Goal: Transaction & Acquisition: Purchase product/service

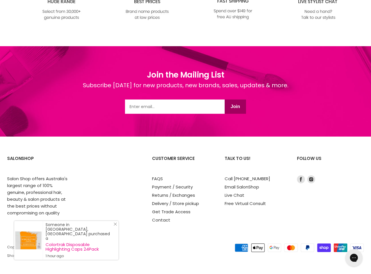
scroll to position [717, 0]
click at [240, 188] on link "Email SalonShop" at bounding box center [242, 187] width 34 height 6
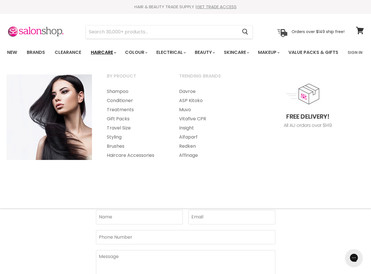
click at [102, 51] on link "Haircare" at bounding box center [103, 52] width 33 height 12
click at [186, 151] on link "Redken" at bounding box center [207, 146] width 71 height 9
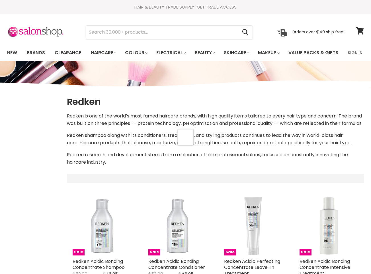
select select "manual"
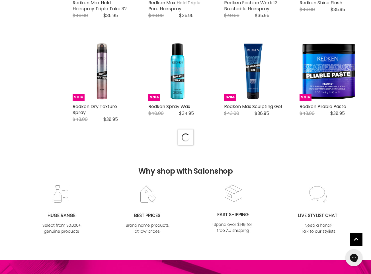
select select "manual"
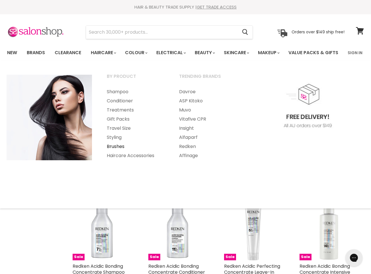
click at [116, 151] on link "Brushes" at bounding box center [135, 146] width 71 height 9
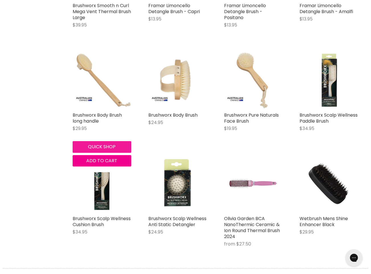
scroll to position [1182, 0]
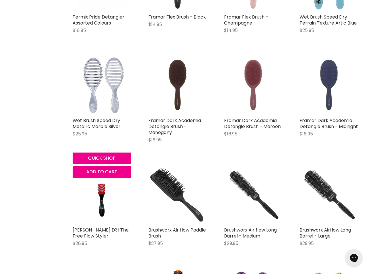
scroll to position [2383, 0]
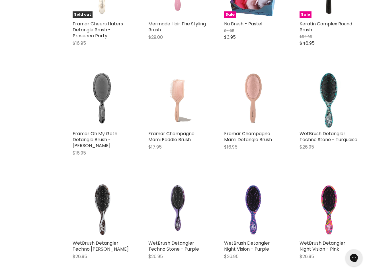
scroll to position [3783, 0]
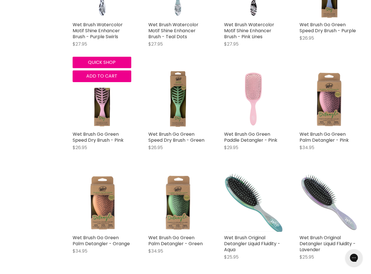
scroll to position [5019, 0]
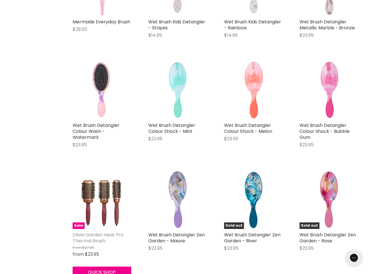
scroll to position [5859, 0]
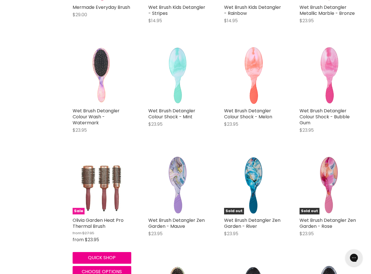
click at [98, 183] on img "Main content" at bounding box center [101, 184] width 47 height 59
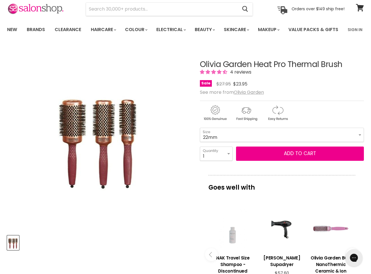
scroll to position [22, 0]
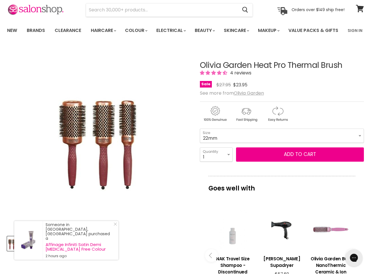
click at [69, 175] on img "Olivia Garden Heat Pro Thermal Brush image. Click or Scroll to Zoom." at bounding box center [98, 138] width 91 height 114
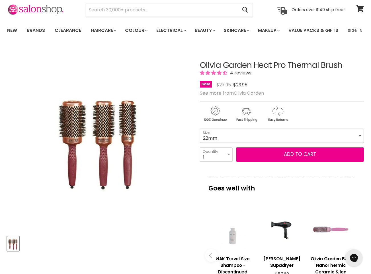
scroll to position [22, 1]
select select "52mm"
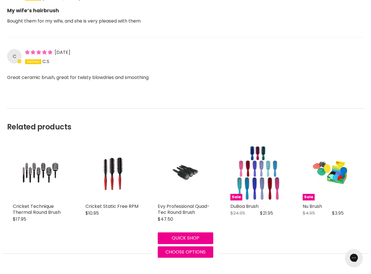
scroll to position [674, 0]
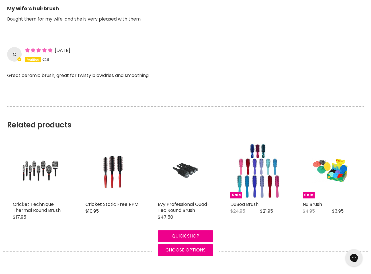
click at [182, 189] on img "Main content" at bounding box center [185, 171] width 37 height 56
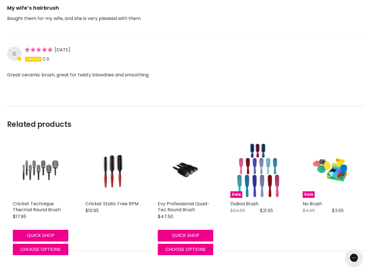
scroll to position [674, 0]
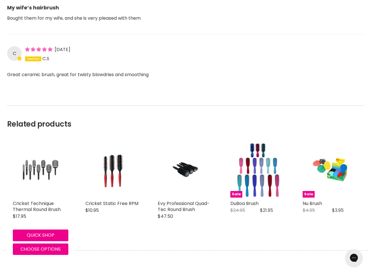
click at [46, 187] on img "Main content" at bounding box center [40, 170] width 37 height 56
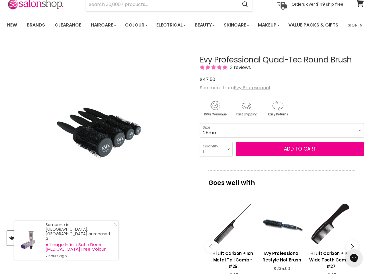
scroll to position [28, 0]
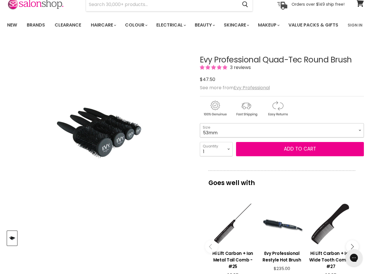
select select "53mm"
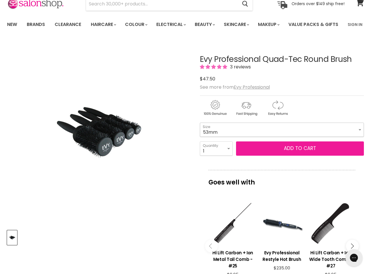
scroll to position [28, 0]
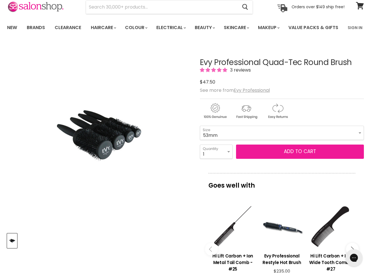
click at [281, 159] on button "Add to cart" at bounding box center [300, 151] width 128 height 14
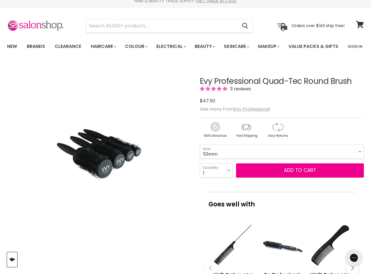
scroll to position [5, 0]
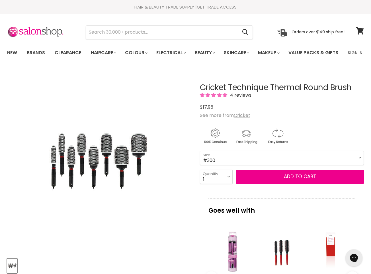
scroll to position [0, 1]
click at [107, 169] on img "Cricket Technique Thermal Round Brush image. Click or Scroll to Zoom." at bounding box center [99, 161] width 100 height 150
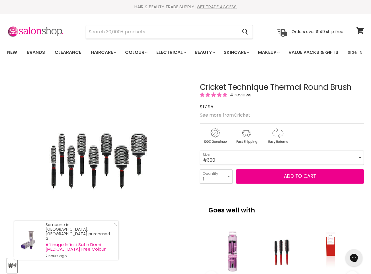
scroll to position [24, 0]
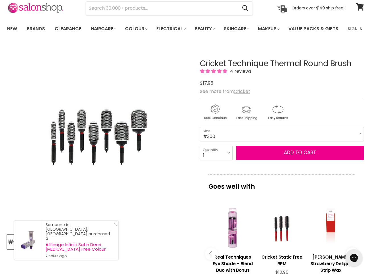
click at [243, 95] on u "Cricket" at bounding box center [242, 91] width 17 height 7
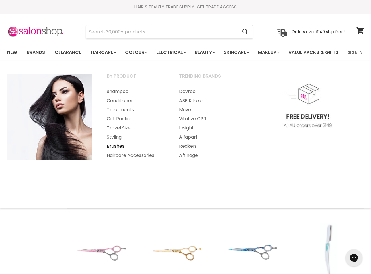
scroll to position [0, 1]
click at [119, 151] on link "Brushes" at bounding box center [135, 146] width 71 height 9
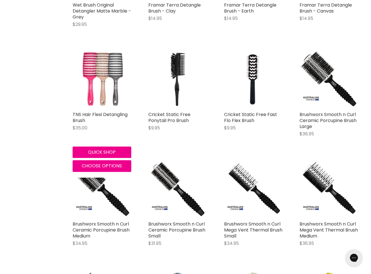
scroll to position [854, 0]
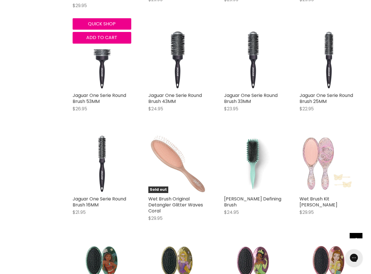
scroll to position [1530, 0]
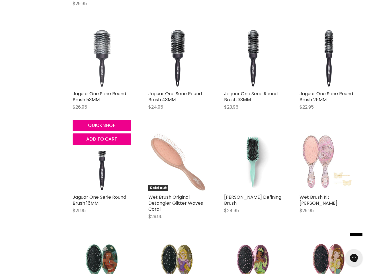
click at [104, 87] on img "Main content" at bounding box center [102, 58] width 59 height 59
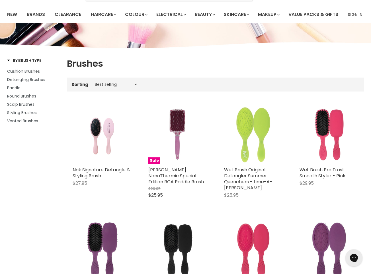
scroll to position [0, 0]
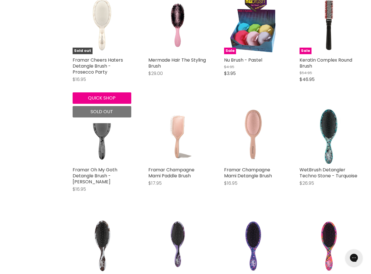
scroll to position [3746, 0]
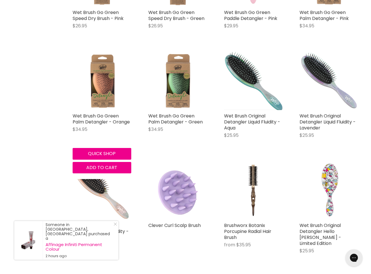
scroll to position [5084, 0]
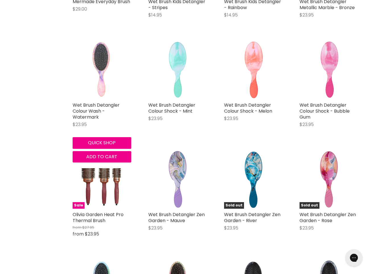
scroll to position [5865, 0]
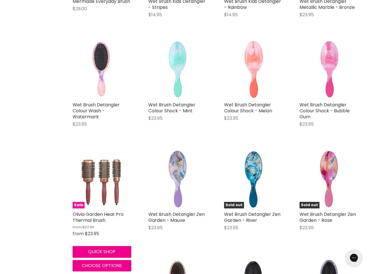
click at [100, 171] on img "Main content" at bounding box center [101, 179] width 47 height 59
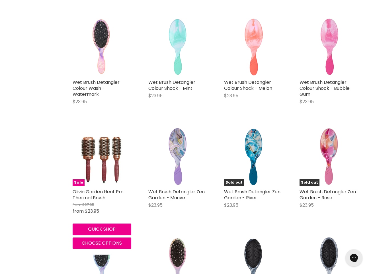
scroll to position [5888, 0]
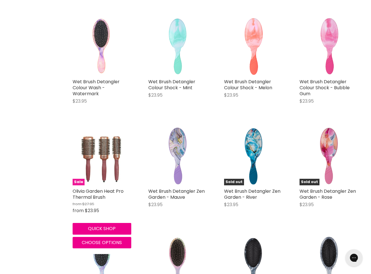
click at [106, 159] on img "Main content" at bounding box center [101, 155] width 47 height 59
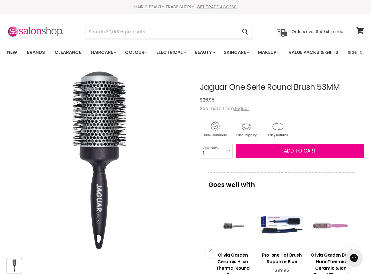
scroll to position [17, 0]
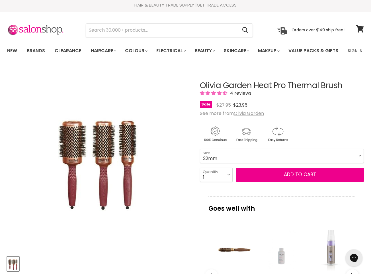
scroll to position [2, 0]
select select "52mm"
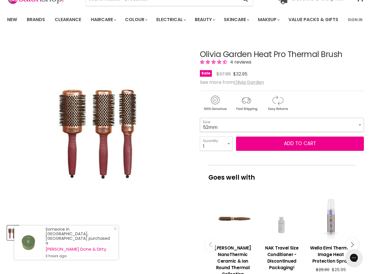
scroll to position [33, 0]
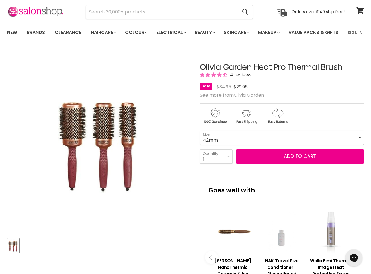
scroll to position [20, 0]
click at [72, 163] on img "Olivia Garden Heat Pro Thermal Brush image. Click or Scroll to Zoom." at bounding box center [98, 140] width 91 height 114
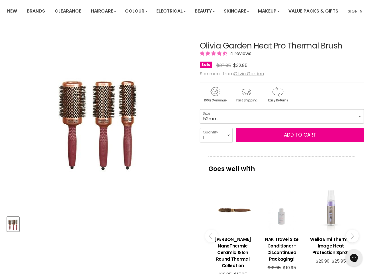
scroll to position [42, 0]
select select "42mm"
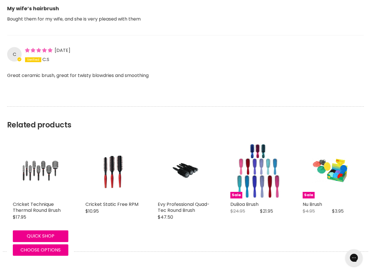
scroll to position [673, 1]
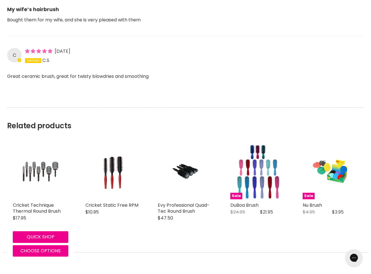
click at [37, 193] on img "Main content" at bounding box center [40, 172] width 37 height 56
